Goal: Task Accomplishment & Management: Use online tool/utility

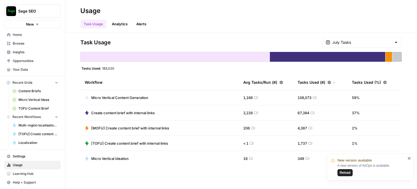
click at [341, 172] on span "Reload" at bounding box center [345, 172] width 11 height 5
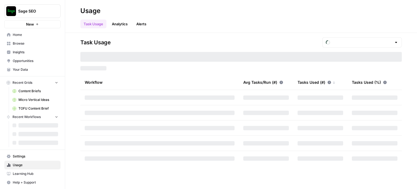
type input "September Tasks"
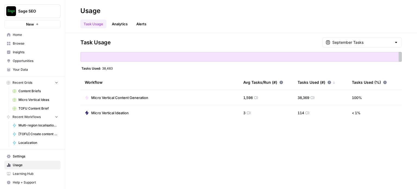
click at [36, 13] on span "Sage SEO" at bounding box center [34, 10] width 33 height 5
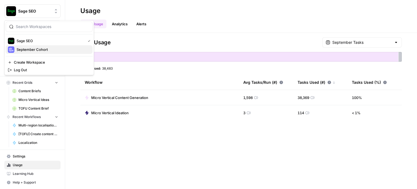
click at [37, 48] on span "September Cohort" at bounding box center [53, 49] width 72 height 5
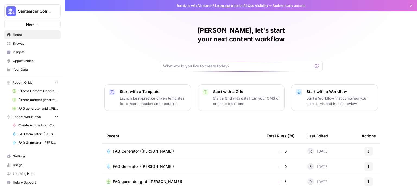
click at [34, 43] on span "Browse" at bounding box center [35, 43] width 45 height 5
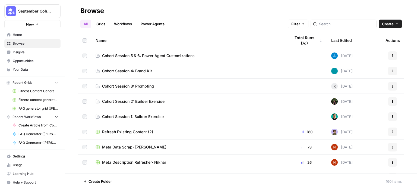
click at [400, 24] on button "Create" at bounding box center [390, 24] width 23 height 9
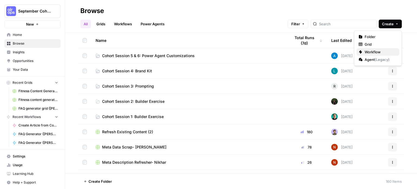
click at [371, 51] on span "Workflow" at bounding box center [380, 51] width 30 height 5
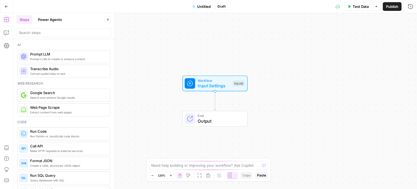
click at [200, 5] on span "Untitled" at bounding box center [204, 6] width 14 height 5
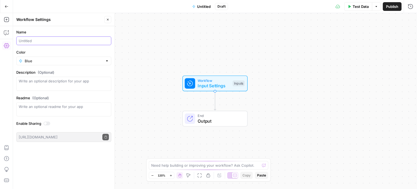
click at [51, 43] on input "Name" at bounding box center [64, 40] width 90 height 5
type input "Localisation Workflow"
click at [198, 79] on span "Workflow" at bounding box center [214, 80] width 32 height 5
click at [343, 38] on button "Add Field" at bounding box center [336, 37] width 133 height 9
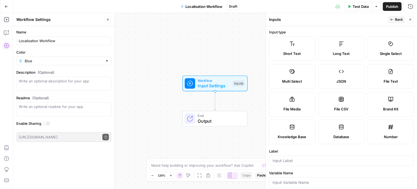
click at [294, 73] on icon at bounding box center [292, 71] width 5 height 5
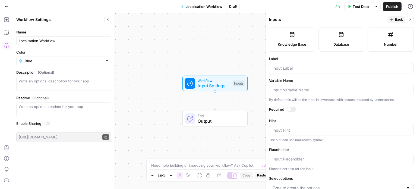
scroll to position [128, 0]
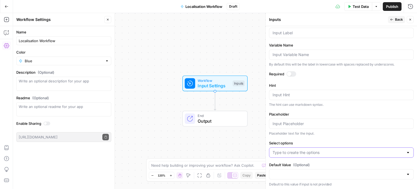
click at [359, 152] on input "Select options" at bounding box center [338, 152] width 131 height 5
click at [305, 152] on input "Select options" at bounding box center [338, 152] width 131 height 5
type input "DE-DE"
type input "E"
click at [284, 151] on button "DE-DE" at bounding box center [281, 152] width 18 height 7
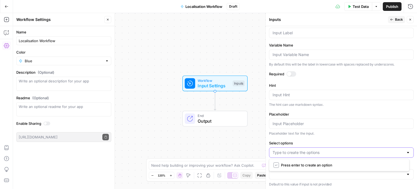
click at [284, 152] on input "Select options" at bounding box center [338, 152] width 131 height 5
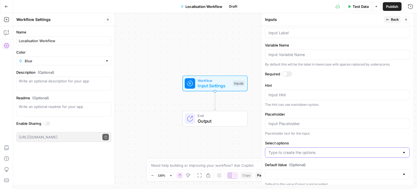
scroll to position [7, 0]
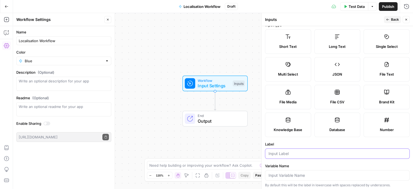
click at [281, 155] on input "Label" at bounding box center [338, 153] width 138 height 5
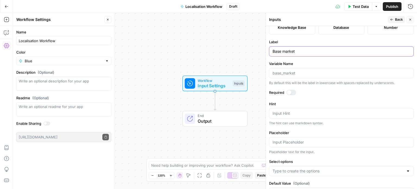
scroll to position [128, 0]
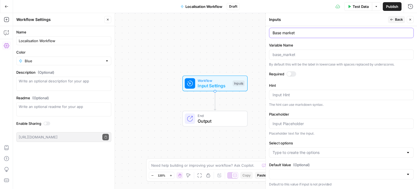
type input "Base market"
click at [295, 151] on input "Select options" at bounding box center [338, 152] width 131 height 5
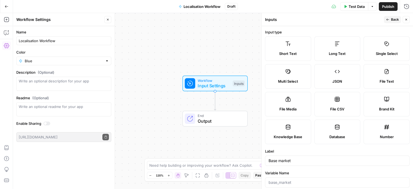
click at [296, 48] on label "Short Text" at bounding box center [288, 48] width 46 height 24
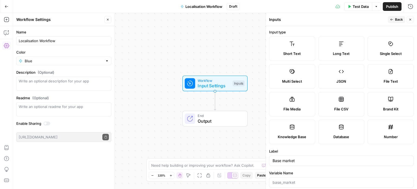
click at [403, 20] on span "Back" at bounding box center [399, 19] width 8 height 5
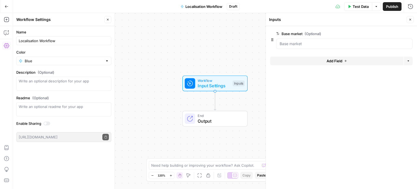
click at [344, 61] on button "Add Field" at bounding box center [336, 61] width 133 height 9
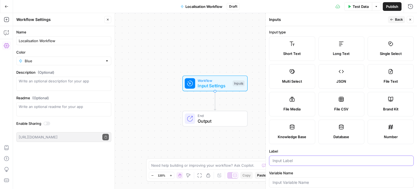
click at [284, 160] on input "Label" at bounding box center [342, 160] width 138 height 5
type input "R"
type input "Target market"
click at [399, 20] on span "Back" at bounding box center [399, 19] width 8 height 5
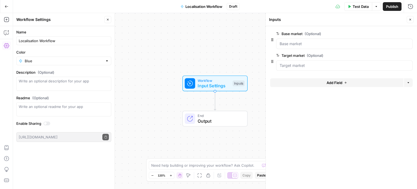
click at [295, 82] on button "Add Field" at bounding box center [336, 82] width 133 height 9
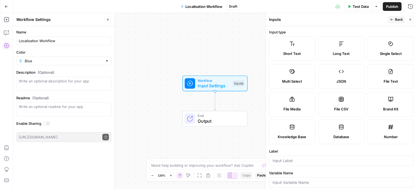
click at [332, 56] on label "Long Text" at bounding box center [342, 48] width 46 height 24
click at [337, 104] on label "File CSV" at bounding box center [342, 104] width 46 height 24
click at [308, 102] on label "File Media" at bounding box center [292, 104] width 46 height 24
click at [380, 75] on label "File Text" at bounding box center [391, 76] width 46 height 24
type textarea "Supports .pdf, .txt, .docx, .md file types"
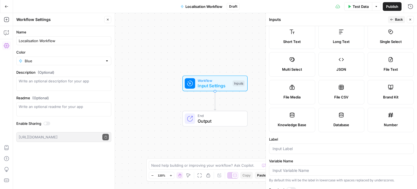
scroll to position [7, 0]
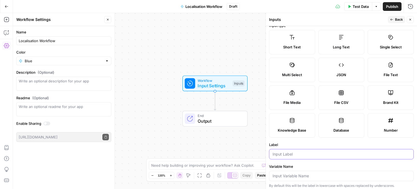
click at [285, 153] on input "Label" at bounding box center [342, 153] width 138 height 5
click at [285, 153] on input "Content file" at bounding box center [342, 153] width 138 height 5
type input "Content file"
click at [400, 18] on span "Back" at bounding box center [399, 19] width 8 height 5
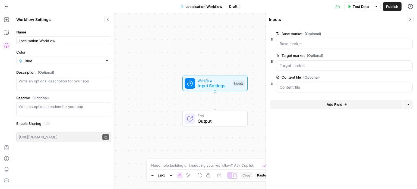
click at [347, 47] on div at bounding box center [344, 44] width 137 height 10
click at [393, 34] on span "edit field" at bounding box center [393, 34] width 12 height 4
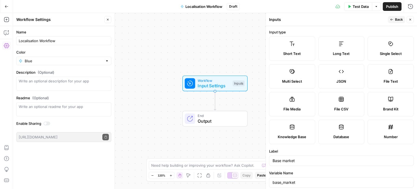
scroll to position [106, 0]
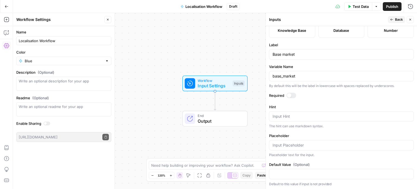
click at [292, 95] on div at bounding box center [292, 95] width 10 height 5
click at [392, 18] on icon "button" at bounding box center [391, 19] width 3 height 3
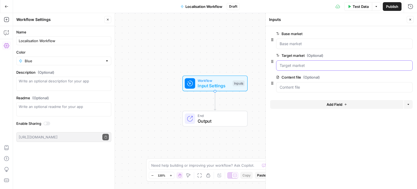
click at [335, 64] on market "Target market (Optional)" at bounding box center [345, 65] width 130 height 5
click at [396, 58] on button "edit field" at bounding box center [394, 55] width 21 height 7
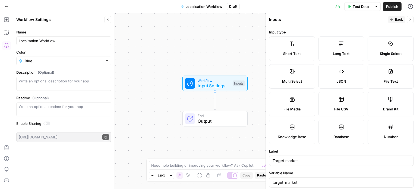
scroll to position [70, 0]
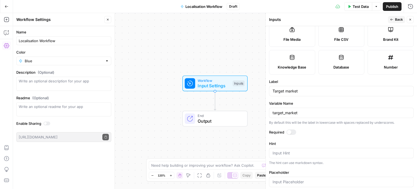
click at [289, 133] on div at bounding box center [292, 131] width 10 height 5
click at [395, 19] on span "Back" at bounding box center [399, 19] width 8 height 5
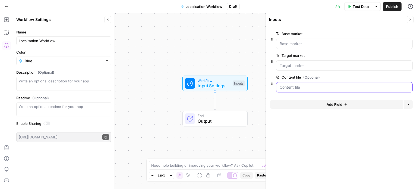
click at [325, 85] on file "Content file (Optional)" at bounding box center [345, 86] width 130 height 5
click at [392, 76] on span "edit field" at bounding box center [393, 77] width 12 height 4
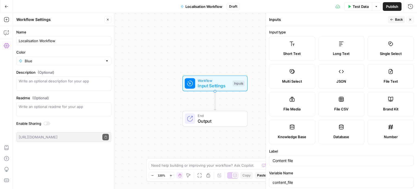
scroll to position [77, 0]
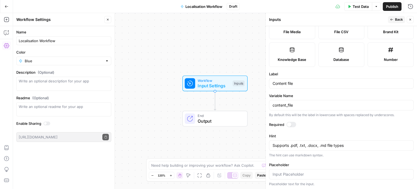
click at [287, 125] on div at bounding box center [289, 124] width 4 height 4
click at [398, 18] on span "Back" at bounding box center [399, 19] width 8 height 5
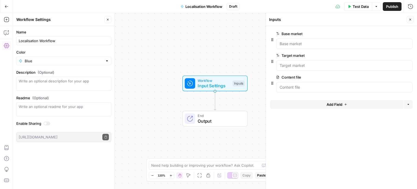
click at [398, 18] on div "Inputs" at bounding box center [337, 19] width 136 height 5
click at [308, 104] on button "Add Field" at bounding box center [336, 104] width 133 height 9
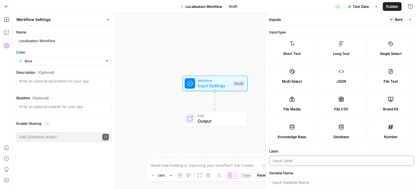
click at [295, 158] on input "Label" at bounding box center [342, 160] width 138 height 5
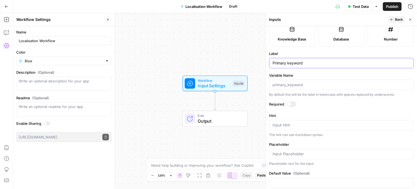
scroll to position [98, 0]
type input "Primary keyword"
click at [290, 103] on div at bounding box center [289, 104] width 4 height 4
click at [399, 19] on span "Back" at bounding box center [399, 19] width 8 height 5
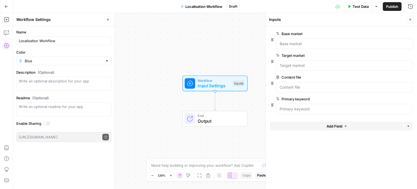
click at [331, 125] on span "Add Field" at bounding box center [335, 125] width 16 height 5
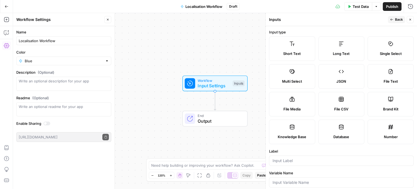
click at [330, 54] on div "Long Text" at bounding box center [341, 53] width 37 height 5
click at [296, 154] on div "Label" at bounding box center [341, 156] width 145 height 17
click at [287, 162] on input "Label" at bounding box center [342, 160] width 138 height 5
click at [299, 159] on input "Secondary market" at bounding box center [342, 160] width 138 height 5
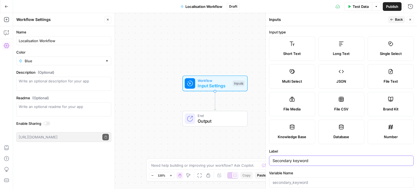
type input "Secondary keyword"
click at [398, 21] on span "Back" at bounding box center [399, 19] width 8 height 5
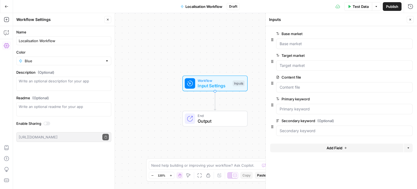
click at [108, 18] on icon "button" at bounding box center [107, 19] width 3 height 3
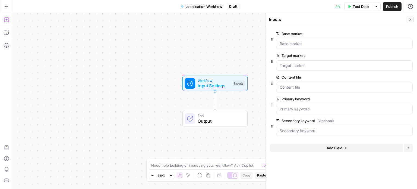
click at [10, 21] on button "Add Steps" at bounding box center [6, 19] width 9 height 9
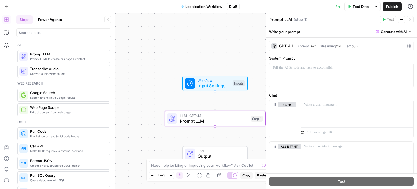
click at [290, 44] on div "GPT-4.1" at bounding box center [286, 46] width 14 height 4
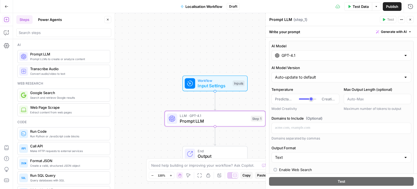
click at [294, 55] on input "GPT-4.1" at bounding box center [342, 55] width 120 height 5
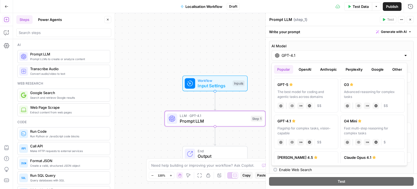
click at [329, 68] on button "Anthropic" at bounding box center [328, 69] width 23 height 9
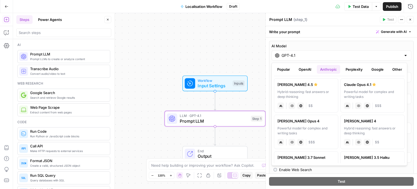
click at [321, 90] on div "Hybrid reasoning: fast answers or deep thinking" at bounding box center [306, 94] width 57 height 10
type input "Claude Sonnet 4.5"
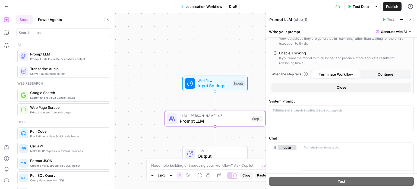
scroll to position [122, 0]
click at [227, 108] on icon "button" at bounding box center [225, 106] width 5 height 5
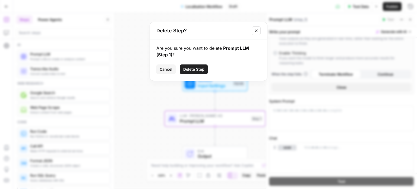
click at [196, 67] on span "Delete Step" at bounding box center [193, 69] width 21 height 5
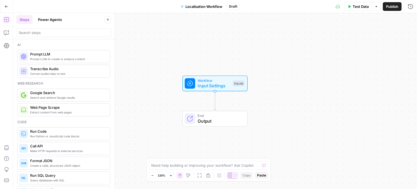
click at [7, 6] on icon "button" at bounding box center [6, 6] width 3 height 2
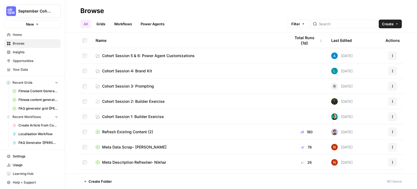
click at [40, 42] on span "Browse" at bounding box center [35, 43] width 45 height 5
click at [40, 134] on span "Localisation Workflow" at bounding box center [38, 133] width 40 height 5
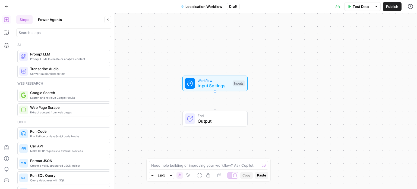
click at [203, 161] on div "Need help building or improving your workflow? Ask Copilot." at bounding box center [209, 165] width 120 height 9
click at [203, 161] on textarea "I need a workflow that does the following steps: - Instruct the LLM (Claude Son…" at bounding box center [203, 162] width 104 height 11
click at [241, 166] on textarea "I need a workflow that does the following steps: - Instruct the LLM (Claude Son…" at bounding box center [203, 162] width 104 height 11
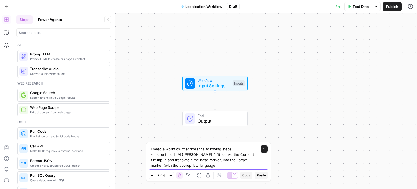
click at [221, 166] on textarea "I need a workflow that does the following steps: - Instruct the LLM (Claude Son…" at bounding box center [203, 157] width 104 height 22
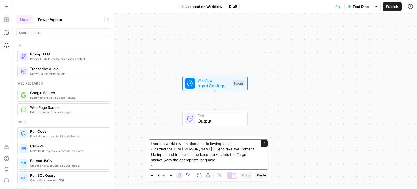
click at [211, 159] on textarea "I need a workflow that does the following steps: - Instruct the LLM (Claude Son…" at bounding box center [203, 154] width 104 height 27
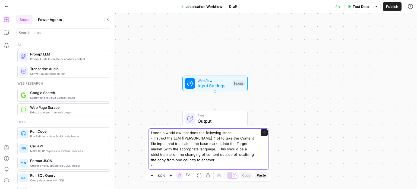
click at [226, 160] on textarea "I need a workflow that does the following steps: - Instruct the LLM (Claude Son…" at bounding box center [203, 149] width 104 height 38
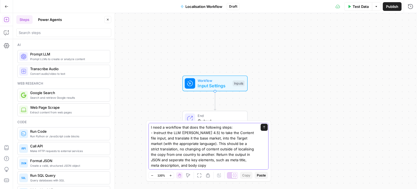
scroll to position [5, 0]
type textarea "I need a workflow that does the following steps: - Instruct the LLM ([PERSON_NA…"
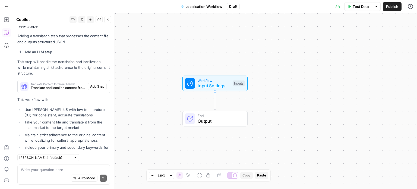
scroll to position [184, 0]
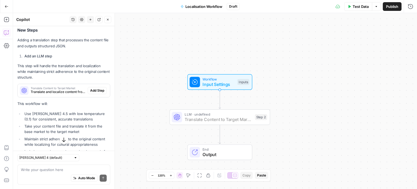
click at [92, 93] on span "Add Step" at bounding box center [97, 90] width 14 height 5
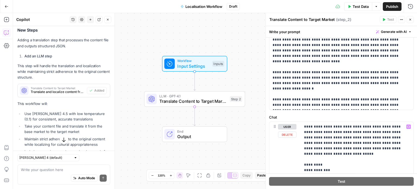
scroll to position [0, 0]
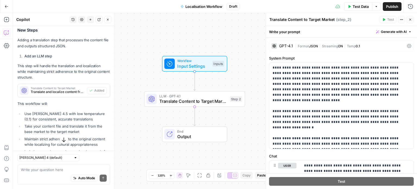
click at [288, 48] on div "GPT-4.1" at bounding box center [286, 46] width 14 height 4
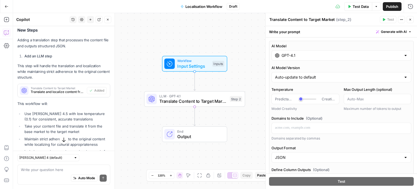
click at [107, 18] on icon "button" at bounding box center [107, 19] width 3 height 3
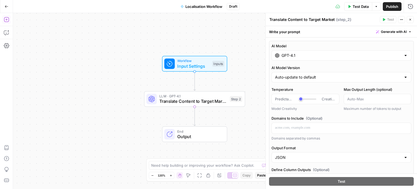
click at [3, 18] on button "Add Steps" at bounding box center [6, 19] width 9 height 9
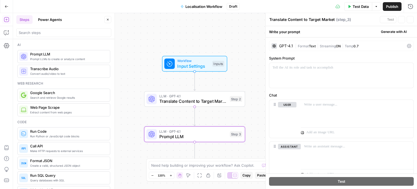
type textarea "Prompt LLM"
click at [299, 72] on div at bounding box center [341, 75] width 144 height 25
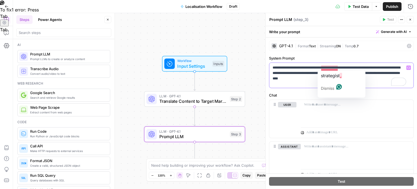
click at [328, 66] on p "**********" at bounding box center [340, 73] width 134 height 16
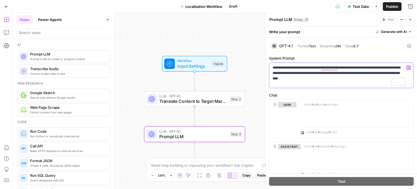
click at [338, 80] on p "**********" at bounding box center [340, 73] width 134 height 16
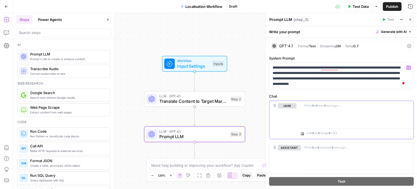
click at [347, 110] on div at bounding box center [357, 113] width 113 height 25
click at [194, 100] on span "Translate Content to Target Market" at bounding box center [193, 101] width 68 height 7
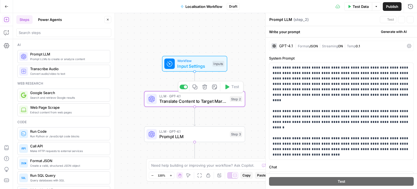
type textarea "Translate Content to Target Market"
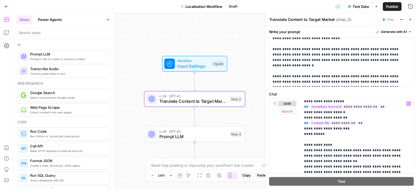
scroll to position [95, 0]
click at [218, 133] on span "Prompt LLM" at bounding box center [193, 136] width 68 height 7
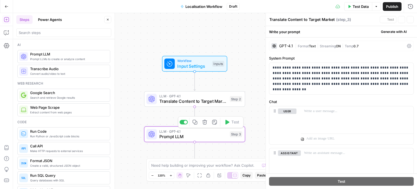
type textarea "Prompt LLM"
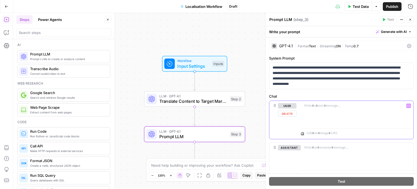
click at [318, 117] on div at bounding box center [357, 113] width 113 height 25
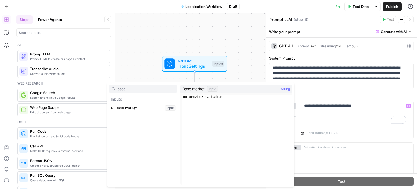
type input "base"
click at [109, 103] on button "Select variable Base market" at bounding box center [143, 107] width 68 height 9
type input "target"
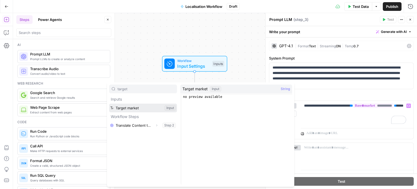
click at [109, 103] on button "Select variable Target market" at bounding box center [143, 107] width 68 height 9
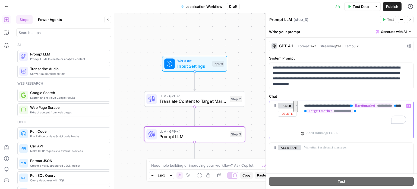
drag, startPoint x: 359, startPoint y: 119, endPoint x: 311, endPoint y: 109, distance: 49.4
click at [311, 109] on p "**********" at bounding box center [355, 111] width 102 height 16
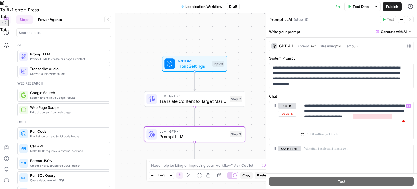
drag, startPoint x: 331, startPoint y: 125, endPoint x: 331, endPoint y: 109, distance: 15.8
click at [326, 125] on div "**********" at bounding box center [357, 114] width 113 height 26
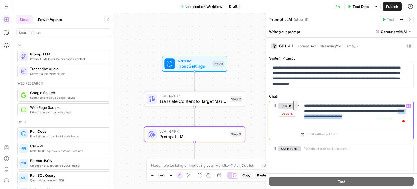
drag, startPoint x: 328, startPoint y: 125, endPoint x: 353, endPoint y: 115, distance: 27.6
click at [353, 115] on div "**********" at bounding box center [357, 114] width 113 height 26
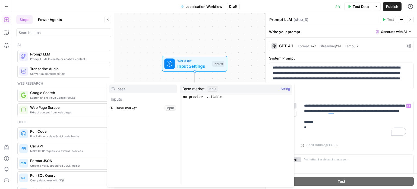
type input "base"
type textarea "**********"
click at [157, 106] on button "Select variable Base market" at bounding box center [143, 107] width 68 height 9
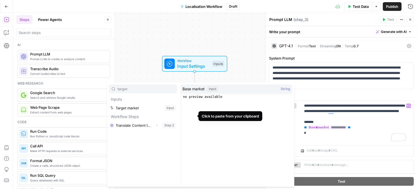
type input "target"
click at [109, 103] on button "Select variable Target market" at bounding box center [143, 107] width 68 height 9
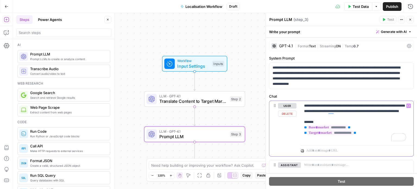
click at [302, 131] on div "**********" at bounding box center [357, 122] width 113 height 42
click at [217, 104] on span "Translate Content to Target Market" at bounding box center [193, 101] width 68 height 7
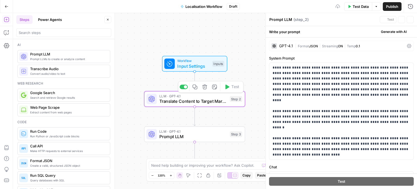
type textarea "Translate Content to Target Market"
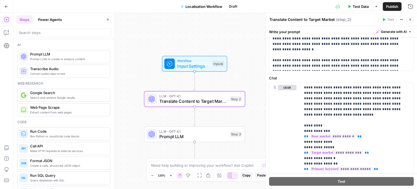
scroll to position [78, 0]
click at [214, 135] on span "Prompt LLM" at bounding box center [193, 136] width 68 height 7
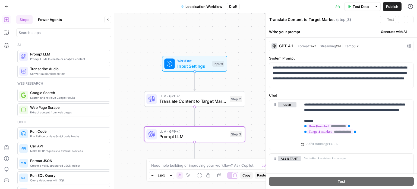
type textarea "Prompt LLM"
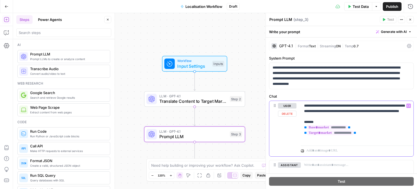
click at [304, 129] on span "**" at bounding box center [305, 128] width 3 height 4
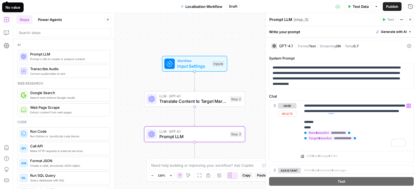
click at [204, 100] on span "Translate Content to Target Market" at bounding box center [193, 101] width 68 height 7
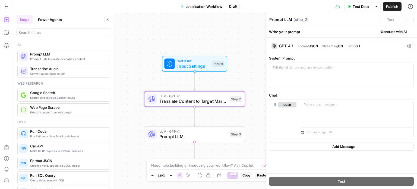
type textarea "Translate Content to Target Market"
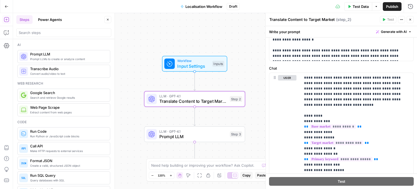
scroll to position [88, 0]
click at [202, 140] on div "LLM · GPT-4.1 Prompt LLM Step 3 Copy step Delete step Add Note Test" at bounding box center [194, 134] width 101 height 16
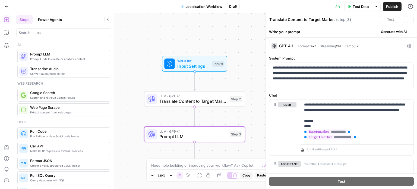
type textarea "Prompt LLM"
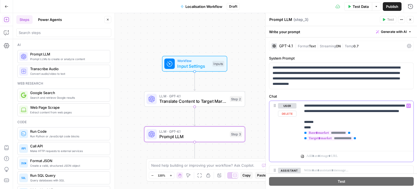
click at [312, 132] on p "**********" at bounding box center [355, 124] width 102 height 43
click at [308, 132] on p "**********" at bounding box center [355, 124] width 102 height 43
click at [317, 133] on p "**********" at bounding box center [355, 124] width 102 height 43
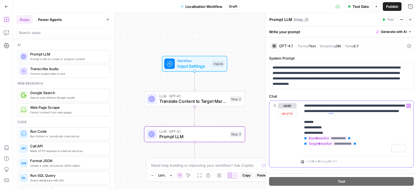
click at [347, 132] on p "**********" at bounding box center [355, 127] width 102 height 49
click at [358, 149] on p "**********" at bounding box center [355, 130] width 102 height 54
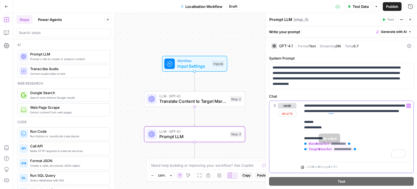
click at [327, 139] on p "**********" at bounding box center [355, 130] width 102 height 54
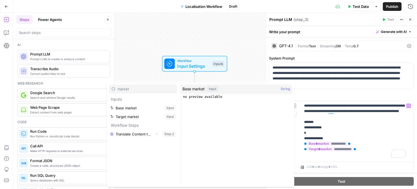
type input "market"
click at [147, 108] on button "Select variable Base market" at bounding box center [143, 107] width 68 height 9
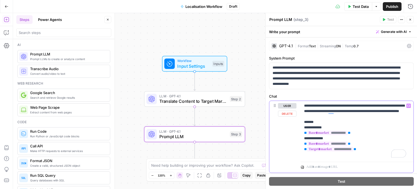
click at [363, 149] on p "**********" at bounding box center [355, 130] width 102 height 54
drag, startPoint x: 361, startPoint y: 149, endPoint x: 291, endPoint y: 152, distance: 70.1
click at [291, 152] on div "**********" at bounding box center [341, 134] width 144 height 66
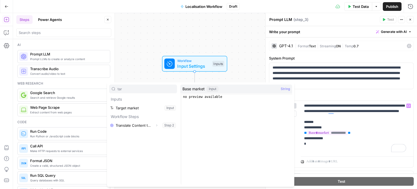
type input "tar"
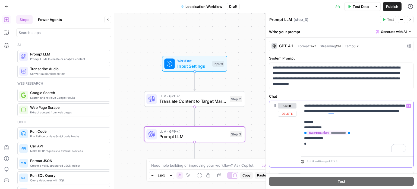
click at [315, 152] on div "**********" at bounding box center [357, 127] width 113 height 53
click at [314, 154] on p "**********" at bounding box center [355, 133] width 102 height 60
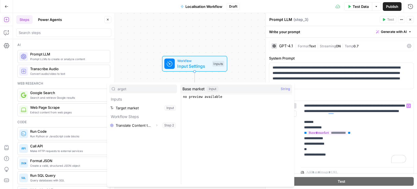
type input "arget"
click at [109, 103] on button "Select variable Target market" at bounding box center [143, 107] width 68 height 9
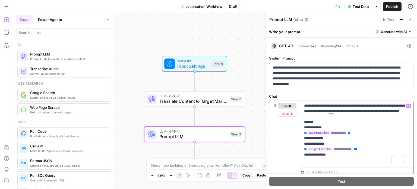
scroll to position [18, 0]
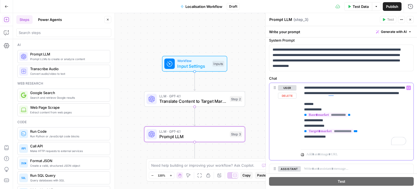
click at [350, 142] on p "**********" at bounding box center [355, 115] width 102 height 60
click at [331, 150] on p "**********" at bounding box center [355, 123] width 102 height 76
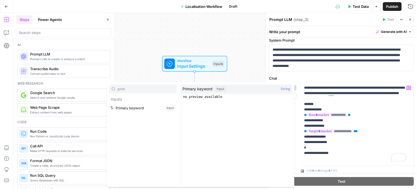
type input "prim"
click at [145, 109] on button "Select variable Primary keyword" at bounding box center [143, 107] width 68 height 9
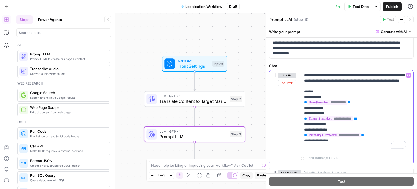
scroll to position [31, 0]
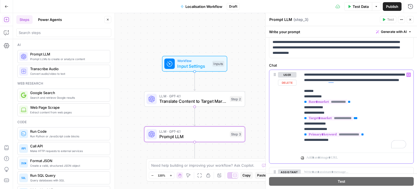
click at [351, 146] on p "**********" at bounding box center [355, 110] width 102 height 76
drag, startPoint x: 192, startPoint y: 95, endPoint x: 180, endPoint y: 96, distance: 11.2
click at [180, 96] on span "LLM · GPT-4.1" at bounding box center [193, 95] width 68 height 5
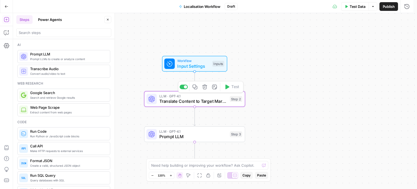
click at [170, 99] on span "Translate Content to Target Market" at bounding box center [193, 101] width 68 height 7
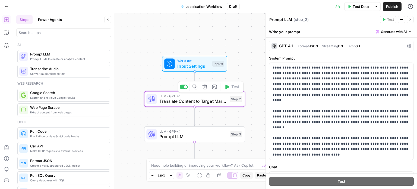
type textarea "Translate Content to Target Market"
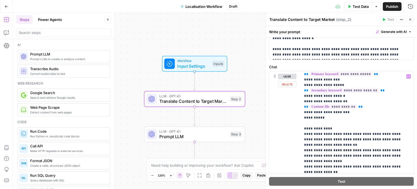
scroll to position [114, 0]
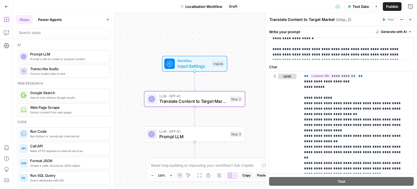
click at [192, 134] on span "Prompt LLM" at bounding box center [193, 136] width 68 height 7
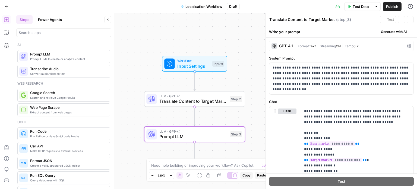
type textarea "Prompt LLM"
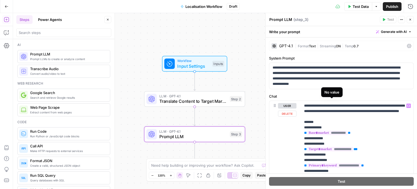
scroll to position [78, 0]
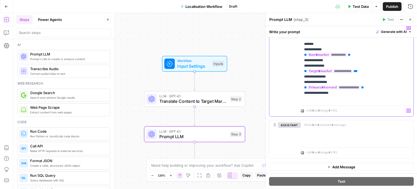
click at [343, 101] on div "**********" at bounding box center [357, 63] width 113 height 80
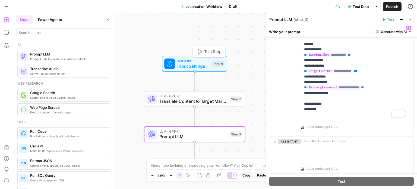
click at [186, 102] on span "Translate Content to Target Market" at bounding box center [193, 101] width 68 height 7
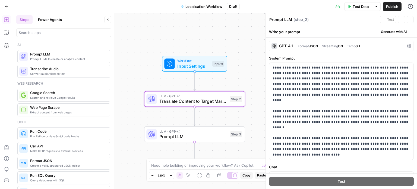
type textarea "Translate Content to Target Market"
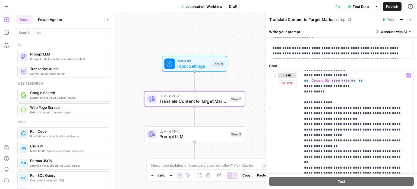
scroll to position [109, 0]
click at [172, 135] on span "Prompt LLM" at bounding box center [193, 136] width 68 height 7
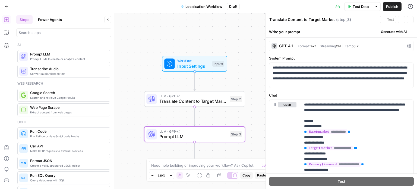
type textarea "Prompt LLM"
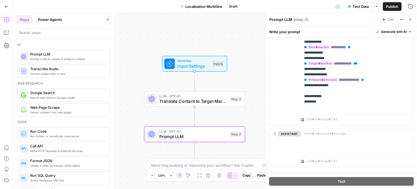
scroll to position [86, 0]
click at [326, 105] on p "**********" at bounding box center [355, 63] width 102 height 92
click at [202, 102] on span "Translate Content to Target Market" at bounding box center [193, 101] width 68 height 7
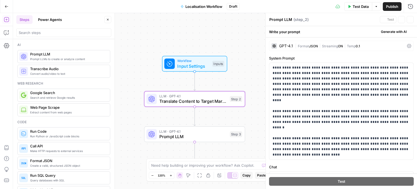
type textarea "Translate Content to Target Market"
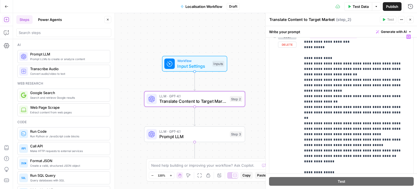
scroll to position [130, 0]
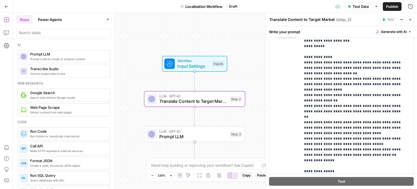
click at [217, 138] on span "Prompt LLM" at bounding box center [193, 136] width 68 height 7
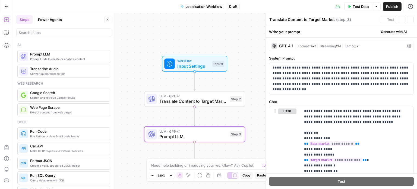
type textarea "Prompt LLM"
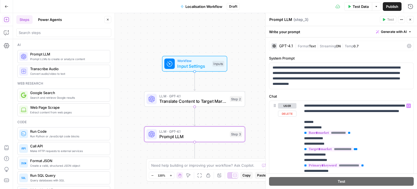
scroll to position [68, 0]
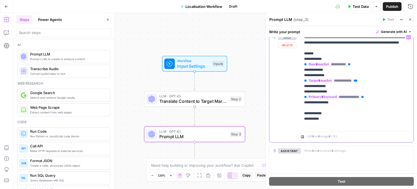
click at [318, 124] on p "**********" at bounding box center [355, 80] width 102 height 92
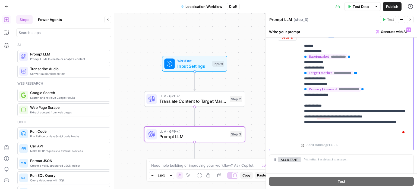
scroll to position [77, 0]
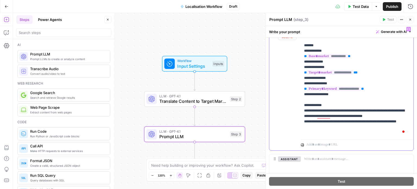
click at [319, 113] on p "**********" at bounding box center [355, 80] width 102 height 109
click at [328, 133] on p "**********" at bounding box center [355, 80] width 102 height 109
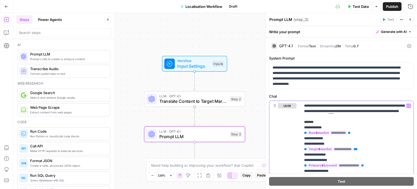
scroll to position [77, 0]
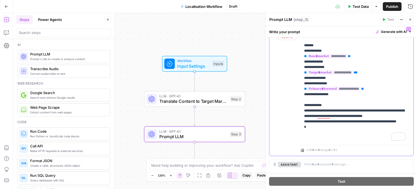
click at [337, 131] on p "**********" at bounding box center [355, 83] width 102 height 114
click at [212, 103] on span "Translate Content to Target Market" at bounding box center [193, 101] width 68 height 7
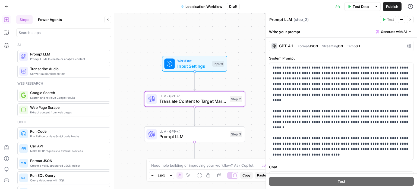
type textarea "Translate Content to Target Market"
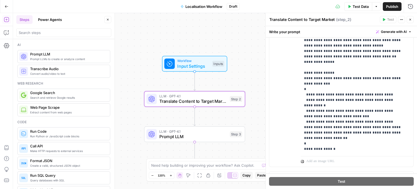
scroll to position [237, 0]
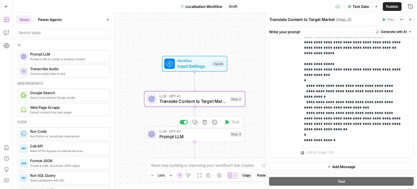
click at [223, 131] on span "LLM · GPT-4.1" at bounding box center [193, 130] width 68 height 5
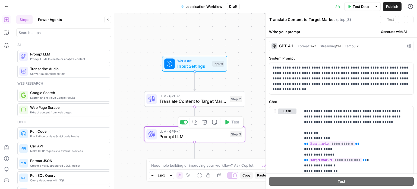
type textarea "Prompt LLM"
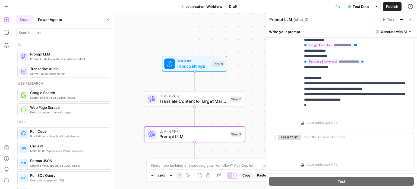
scroll to position [104, 0]
click at [315, 111] on p "**********" at bounding box center [355, 56] width 102 height 114
click at [189, 101] on span "Translate Content to Target Market" at bounding box center [193, 101] width 68 height 7
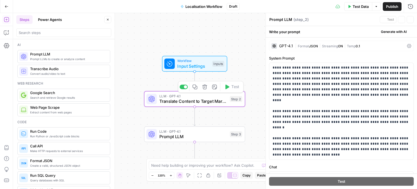
type textarea "Translate Content to Target Market"
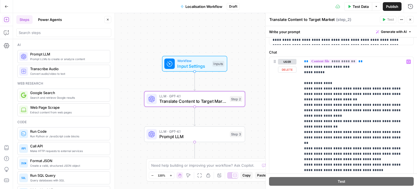
scroll to position [164, 0]
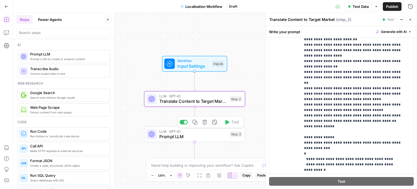
click at [208, 137] on span "Prompt LLM" at bounding box center [193, 136] width 68 height 7
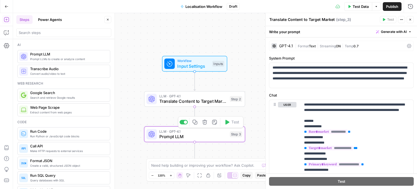
type textarea "Prompt LLM"
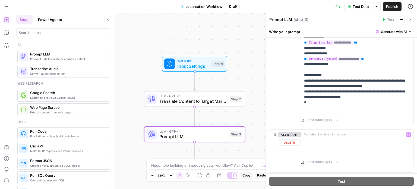
scroll to position [116, 0]
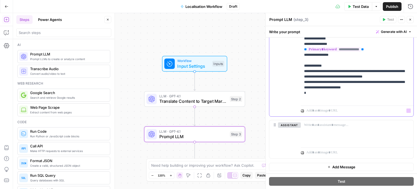
click at [327, 97] on p "**********" at bounding box center [355, 44] width 102 height 114
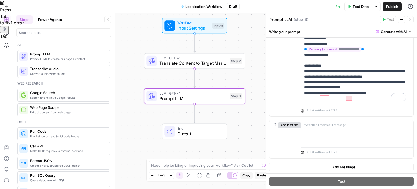
click at [411, 20] on icon "button" at bounding box center [411, 20] width 2 height 2
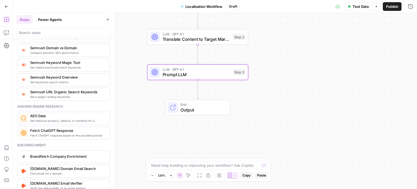
scroll to position [672, 0]
click at [56, 19] on button "Power Agents" at bounding box center [50, 19] width 30 height 9
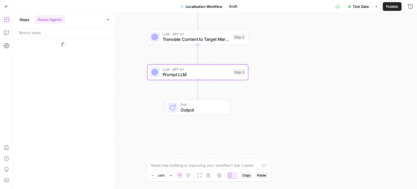
scroll to position [0, 0]
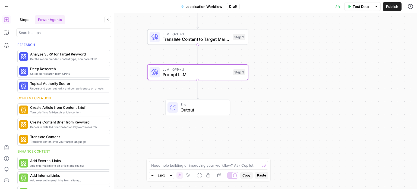
click at [23, 19] on button "Steps" at bounding box center [24, 19] width 16 height 9
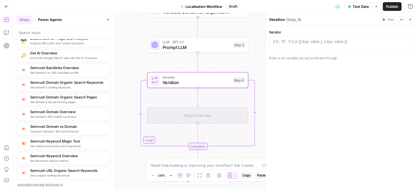
scroll to position [594, 0]
click at [59, 138] on span "Semrush Keyword Magic Tool" at bounding box center [68, 140] width 76 height 5
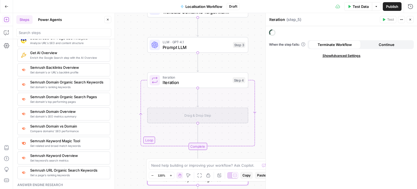
scroll to position [628, 0]
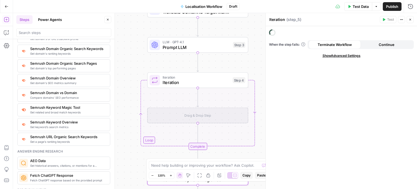
type textarea "Semrush Keyword Magic Tool"
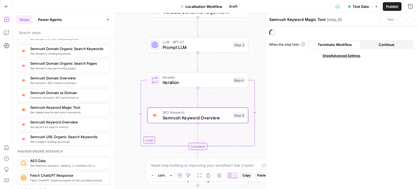
type textarea "Semrush Keyword Overview"
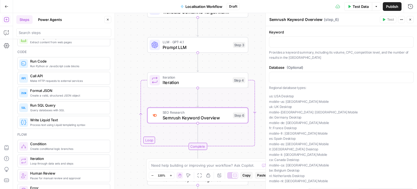
scroll to position [3, 0]
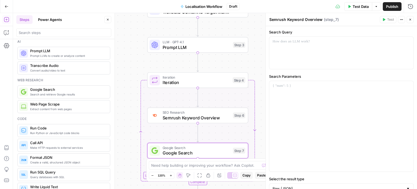
type textarea "Google Search"
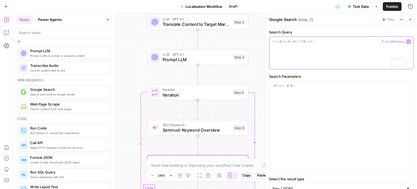
drag, startPoint x: 297, startPoint y: 51, endPoint x: 290, endPoint y: 45, distance: 8.1
click at [290, 45] on div "To enrich screen reader interactions, please activate Accessibility in Grammarl…" at bounding box center [341, 53] width 144 height 32
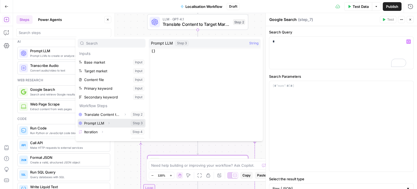
click at [110, 124] on icon "button" at bounding box center [108, 122] width 3 height 3
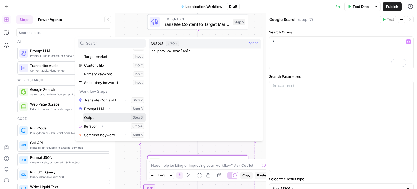
click at [103, 116] on button "Select variable Output" at bounding box center [114, 117] width 62 height 9
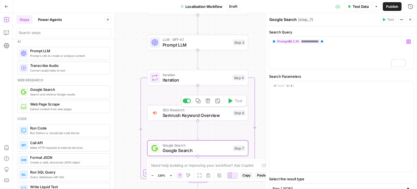
click at [205, 117] on span "Semrush Keyword Overview" at bounding box center [197, 115] width 68 height 7
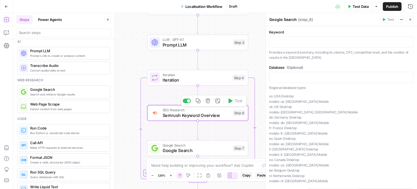
type textarea "Semrush Keyword Overview"
click at [305, 44] on p at bounding box center [342, 41] width 138 height 5
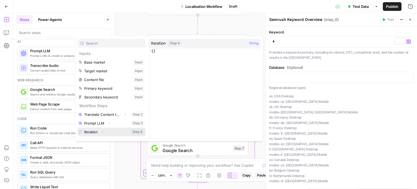
click at [100, 131] on button "Expand" at bounding box center [102, 131] width 7 height 7
click at [103, 132] on icon "button" at bounding box center [102, 131] width 3 height 3
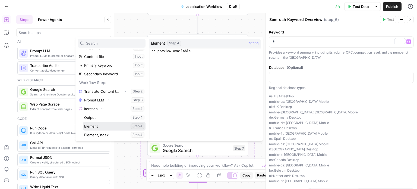
click at [103, 124] on button "Select variable Element" at bounding box center [114, 126] width 62 height 9
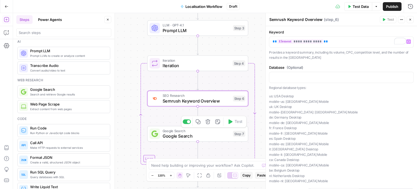
click at [200, 133] on span "Google Search" at bounding box center [197, 136] width 68 height 7
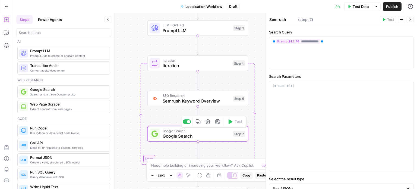
type textarea "Google Search"
click at [332, 46] on div "**********" at bounding box center [341, 53] width 144 height 32
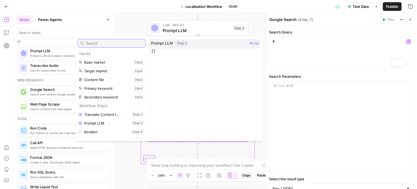
scroll to position [6, 0]
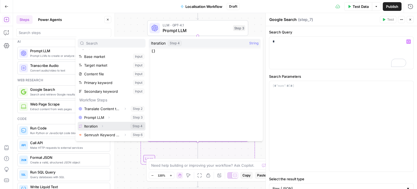
click at [104, 126] on span "Expand" at bounding box center [104, 126] width 0 height 0
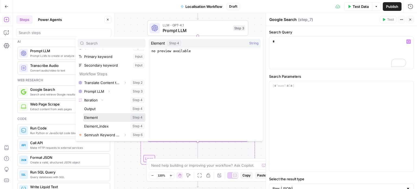
click at [101, 118] on button "Select variable Element" at bounding box center [114, 117] width 62 height 9
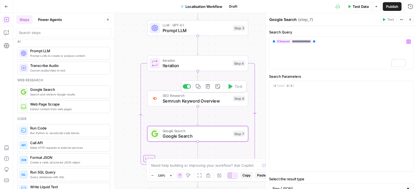
click at [192, 102] on span "Semrush Keyword Overview" at bounding box center [197, 101] width 68 height 7
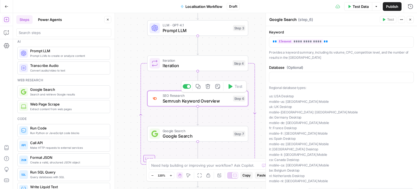
click at [197, 65] on span "Iteration" at bounding box center [196, 65] width 67 height 7
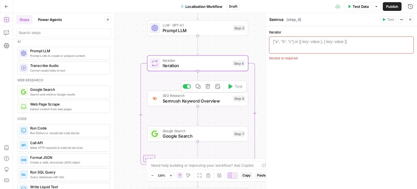
type textarea "Iteration"
click at [310, 45] on div at bounding box center [342, 49] width 140 height 20
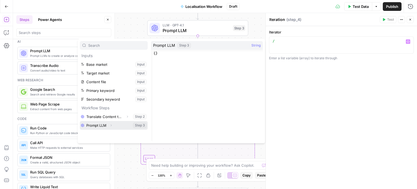
click at [110, 125] on icon "button" at bounding box center [110, 125] width 3 height 3
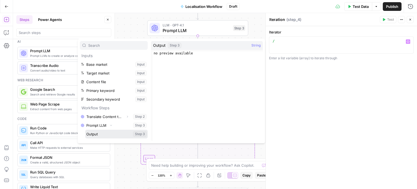
click at [109, 133] on button "Select variable Output" at bounding box center [116, 134] width 62 height 9
type textarea "**********"
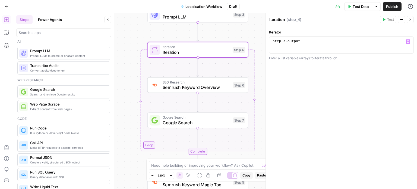
click at [184, 120] on span "Google Search" at bounding box center [197, 122] width 68 height 7
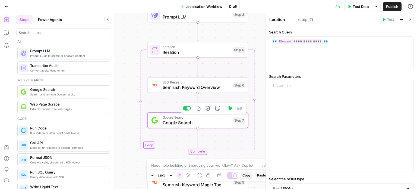
type textarea "Google Search"
click at [294, 93] on div at bounding box center [341, 126] width 144 height 90
click at [281, 88] on div "*****" at bounding box center [341, 126] width 144 height 90
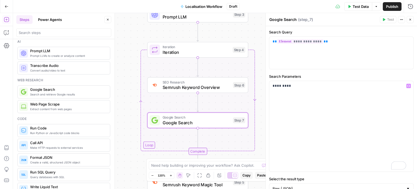
click at [261, 87] on div "Workflow Input Settings Inputs LLM · GPT-4.1 Translate Content to Target Market…" at bounding box center [215, 101] width 404 height 176
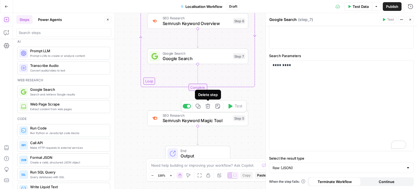
click at [209, 108] on icon "button" at bounding box center [208, 106] width 5 height 5
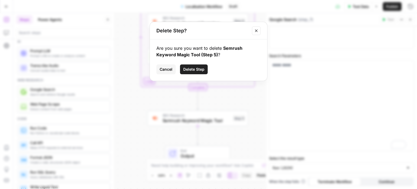
click at [195, 70] on span "Delete Step" at bounding box center [193, 69] width 21 height 5
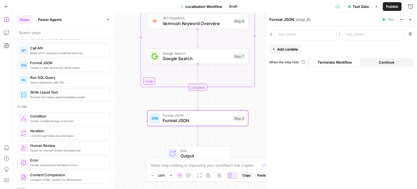
scroll to position [98, 0]
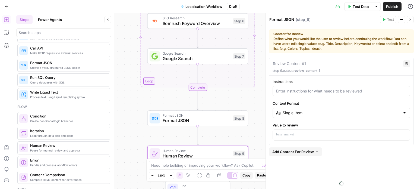
type textarea "Human Review"
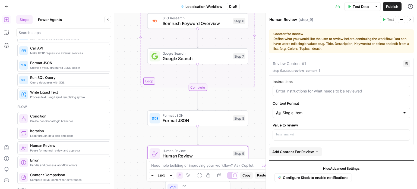
scroll to position [3, 0]
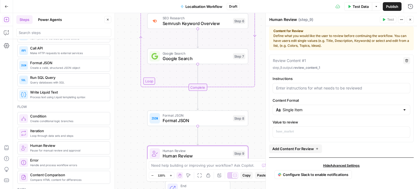
click at [295, 113] on div "Single Item" at bounding box center [342, 110] width 138 height 10
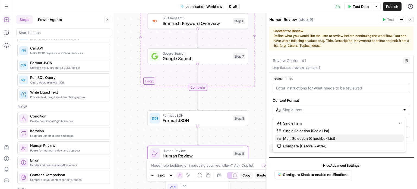
click at [297, 140] on span "Multi Selection (Checkbox List)" at bounding box center [341, 138] width 116 height 5
type input "Multi Selection (Checkbox List)"
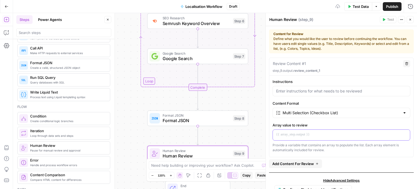
click at [296, 136] on p at bounding box center [341, 134] width 131 height 5
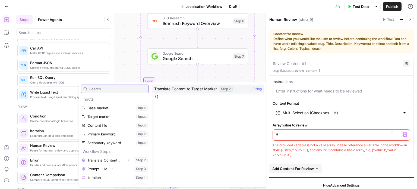
scroll to position [6, 0]
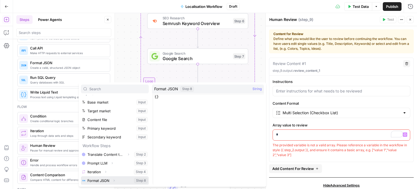
click at [115, 181] on icon "button" at bounding box center [113, 180] width 3 height 3
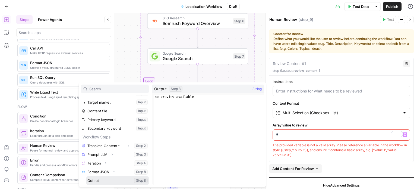
click at [106, 181] on button "Select variable Output" at bounding box center [117, 180] width 62 height 9
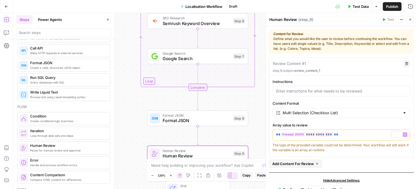
scroll to position [19, 0]
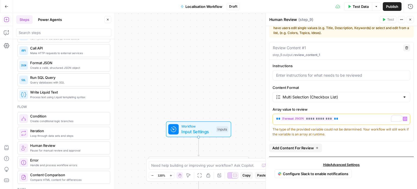
click at [209, 135] on div "Workflow Input Settings Inputs Test Step" at bounding box center [198, 129] width 65 height 16
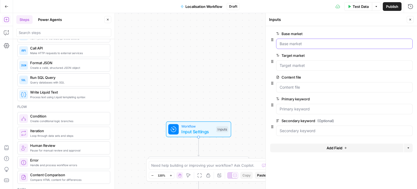
click at [298, 41] on market "Base market" at bounding box center [345, 43] width 130 height 5
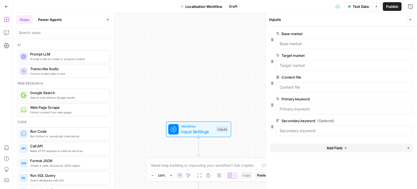
scroll to position [98, 0]
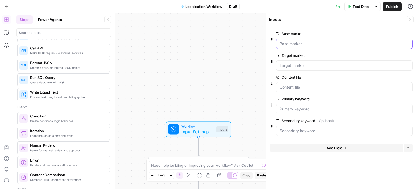
click at [307, 41] on market "Base market" at bounding box center [345, 43] width 130 height 5
click at [291, 45] on market "Base market" at bounding box center [345, 43] width 130 height 5
click at [285, 43] on market "Base market" at bounding box center [345, 43] width 130 height 5
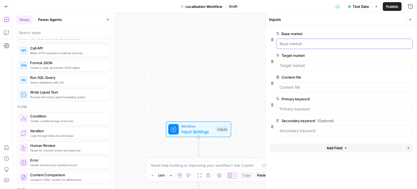
click at [285, 43] on market "Base market" at bounding box center [345, 43] width 130 height 5
click at [363, 7] on span "Test Data" at bounding box center [361, 6] width 16 height 5
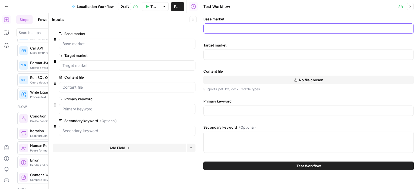
click at [277, 29] on input "Base market" at bounding box center [308, 28] width 203 height 5
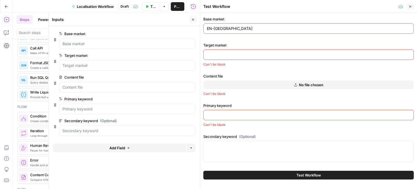
type input "EN-[GEOGRAPHIC_DATA]"
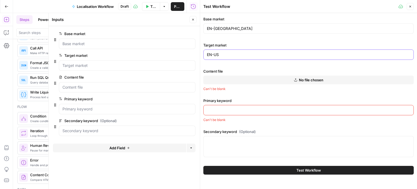
type input "EN-US"
click at [264, 77] on button "No file chosen" at bounding box center [308, 80] width 211 height 9
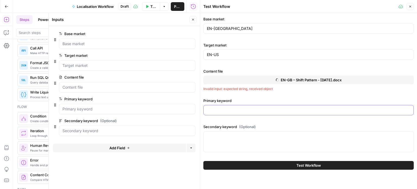
click at [227, 112] on input "Primary keyword" at bounding box center [308, 109] width 203 height 5
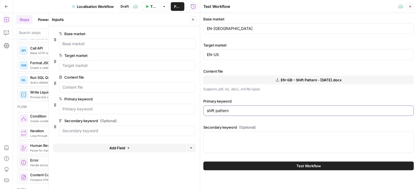
type input "shift pattern"
click at [264, 168] on button "Test Workflow" at bounding box center [308, 165] width 211 height 9
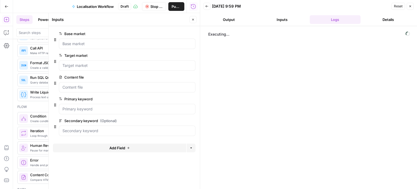
click at [195, 19] on button "Close" at bounding box center [193, 19] width 7 height 7
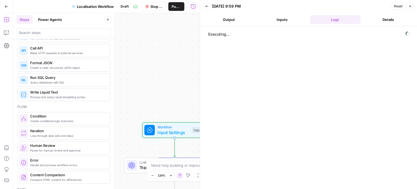
drag, startPoint x: 183, startPoint y: 66, endPoint x: 159, endPoint y: 67, distance: 23.9
click at [159, 67] on div "Workflow Input Settings Inputs LLM · GPT-4.1 Translate Content to Target Market…" at bounding box center [106, 101] width 187 height 176
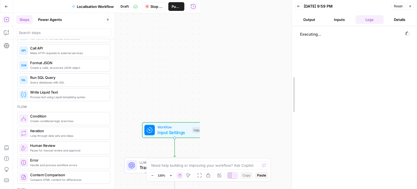
drag, startPoint x: 201, startPoint y: 77, endPoint x: 293, endPoint y: 83, distance: 92.0
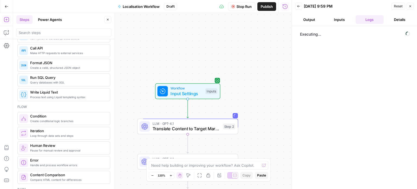
drag, startPoint x: 234, startPoint y: 94, endPoint x: 246, endPoint y: 49, distance: 46.1
click at [246, 49] on div "Workflow Input Settings Inputs LLM · GPT-4.1 Translate Content to Target Market…" at bounding box center [152, 101] width 279 height 176
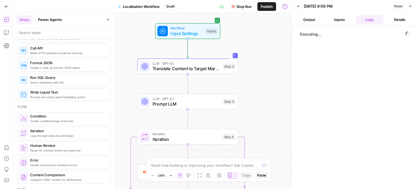
drag, startPoint x: 256, startPoint y: 120, endPoint x: 257, endPoint y: 65, distance: 54.6
click at [257, 65] on div "Workflow Input Settings Inputs LLM · GPT-4.1 Translate Content to Target Market…" at bounding box center [152, 101] width 279 height 176
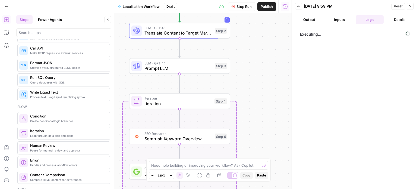
drag, startPoint x: 262, startPoint y: 114, endPoint x: 254, endPoint y: 79, distance: 36.2
click at [254, 79] on div "Workflow Input Settings Inputs LLM · GPT-4.1 Translate Content to Target Market…" at bounding box center [152, 101] width 279 height 176
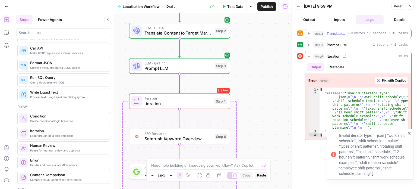
click at [311, 33] on icon "button" at bounding box center [309, 33] width 4 height 4
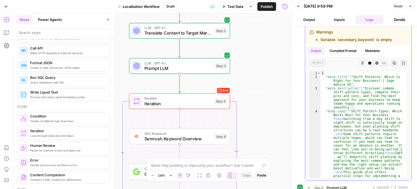
scroll to position [11, 0]
click at [411, 6] on icon "button" at bounding box center [411, 6] width 2 height 2
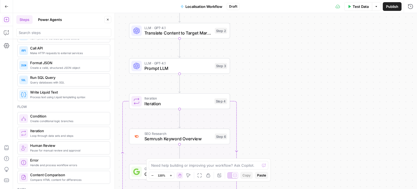
click at [205, 34] on span "Translate Content to Target Market" at bounding box center [179, 33] width 68 height 7
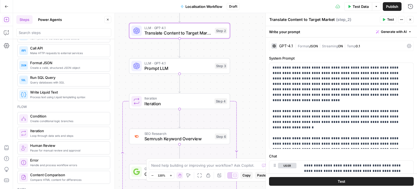
click at [190, 100] on span "Iteration" at bounding box center [178, 98] width 67 height 5
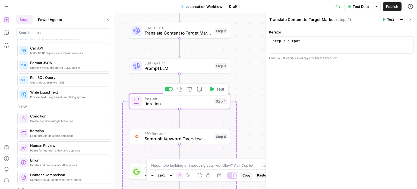
type textarea "Iteration"
click at [408, 19] on button "Close" at bounding box center [410, 19] width 7 height 7
click at [410, 7] on icon "button" at bounding box center [410, 6] width 5 height 5
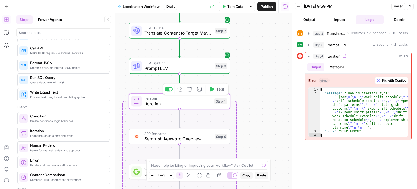
click at [205, 100] on span "Iteration" at bounding box center [178, 98] width 67 height 5
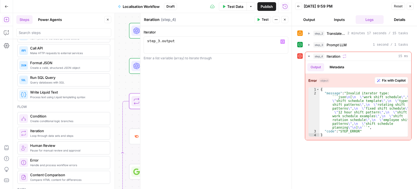
click at [284, 42] on icon "button" at bounding box center [282, 41] width 3 height 2
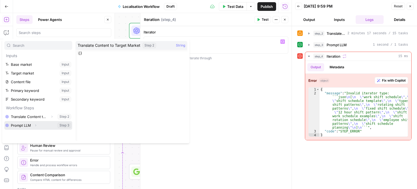
click at [37, 126] on icon "button" at bounding box center [35, 125] width 3 height 3
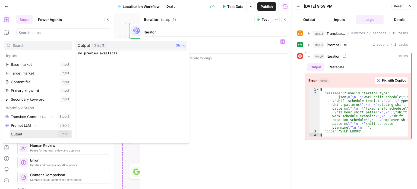
click at [39, 135] on button "Select variable Output" at bounding box center [41, 134] width 62 height 9
type textarea "**********"
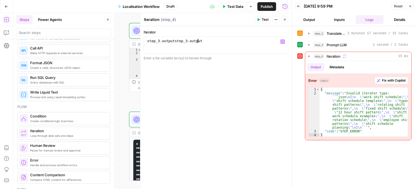
click at [267, 42] on div "step_3 . outputstep_3 . output" at bounding box center [216, 49] width 140 height 20
click at [285, 20] on icon "button" at bounding box center [284, 19] width 3 height 3
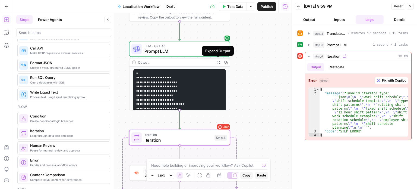
click at [218, 62] on icon "button" at bounding box center [218, 63] width 4 height 4
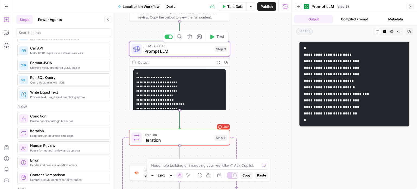
click at [193, 53] on span "Prompt LLM" at bounding box center [179, 51] width 68 height 7
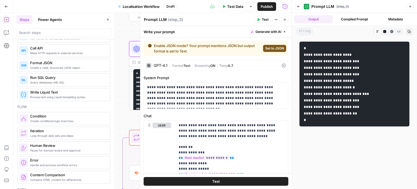
click at [186, 65] on span "Text" at bounding box center [187, 66] width 7 height 4
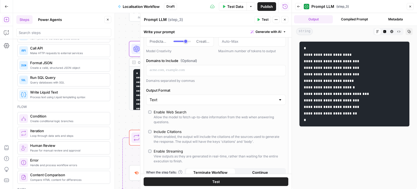
scroll to position [78, 0]
click at [172, 101] on input "Output Format" at bounding box center [213, 98] width 126 height 5
click at [165, 117] on span "JSON" at bounding box center [213, 119] width 124 height 5
type input "JSON"
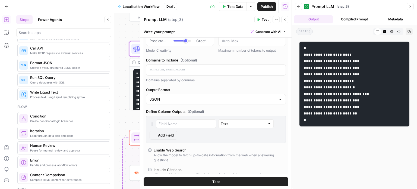
scroll to position [58, 0]
click at [198, 178] on button "Test" at bounding box center [216, 181] width 145 height 9
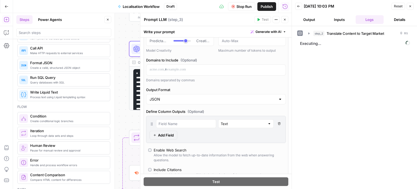
click at [409, 6] on icon "button" at bounding box center [410, 6] width 3 height 3
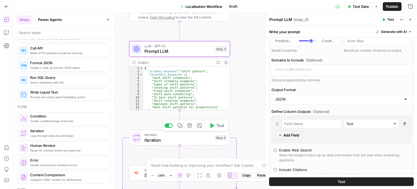
click at [206, 143] on div "Iteration Iteration Step 4 Copy step Delete step Add Note Test" at bounding box center [179, 138] width 101 height 16
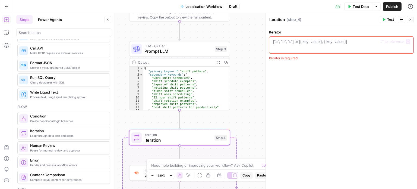
click at [408, 41] on icon "button" at bounding box center [408, 41] width 3 height 3
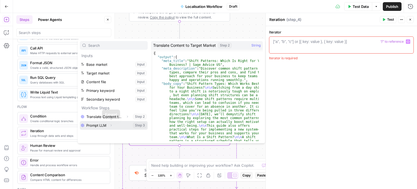
click at [111, 126] on icon "button" at bounding box center [110, 125] width 3 height 3
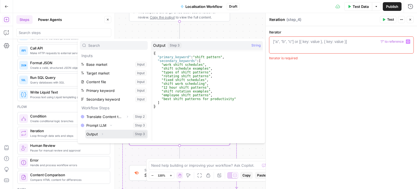
click at [103, 133] on icon "button" at bounding box center [102, 133] width 3 height 3
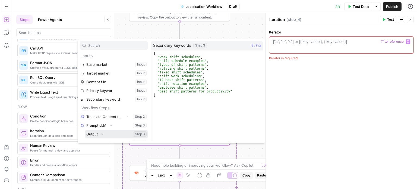
scroll to position [14, 0]
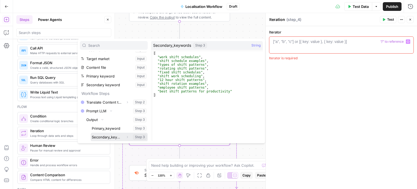
click at [114, 135] on button "Select variable Secondary_keywords" at bounding box center [119, 137] width 57 height 9
type textarea "**********"
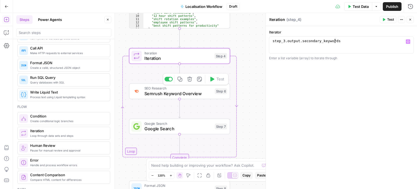
click at [202, 90] on span "Semrush Keyword Overview" at bounding box center [179, 93] width 68 height 7
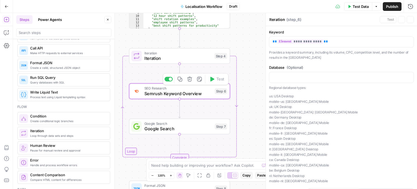
type textarea "Semrush Keyword Overview"
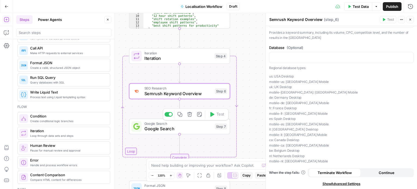
click at [194, 131] on span "Google Search" at bounding box center [179, 128] width 68 height 7
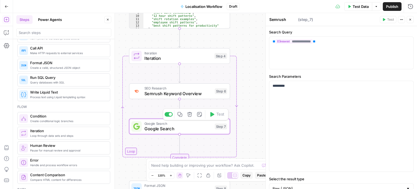
type textarea "Google Search"
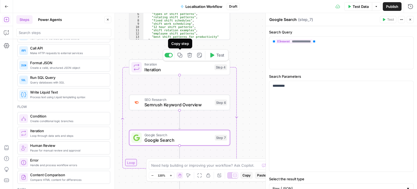
click at [180, 66] on span "Iteration" at bounding box center [178, 69] width 67 height 7
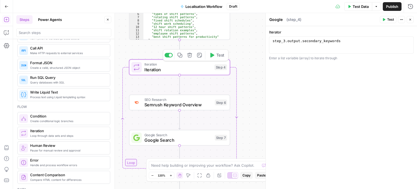
type textarea "Iteration"
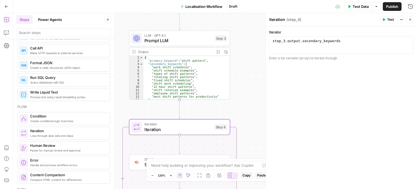
click at [194, 37] on span "Prompt LLM" at bounding box center [179, 40] width 68 height 7
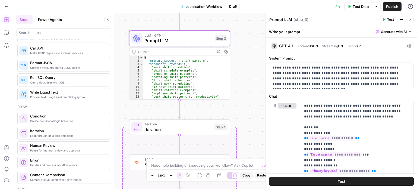
click at [286, 19] on textarea "Prompt LLM" at bounding box center [280, 19] width 23 height 5
click at [286, 20] on textarea "Prompt LLM" at bounding box center [280, 19] width 23 height 5
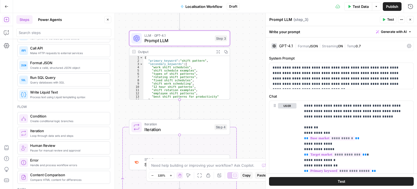
click at [286, 20] on textarea "Prompt LLM" at bounding box center [280, 19] width 23 height 5
type textarea "Identify secondary keywords"
click at [414, 19] on header "Identify secondary keywords Identify secondary keywords ( step_3 ) Test Actions…" at bounding box center [341, 19] width 151 height 13
click at [411, 19] on icon "button" at bounding box center [410, 19] width 3 height 3
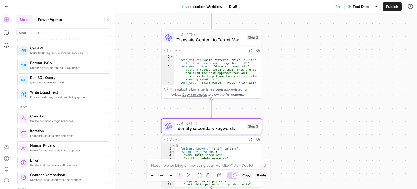
drag, startPoint x: 313, startPoint y: 64, endPoint x: 346, endPoint y: 157, distance: 98.6
click at [346, 157] on div "Workflow Input Settings Inputs LLM · GPT-4.1 Translate Content to Target Market…" at bounding box center [215, 101] width 404 height 176
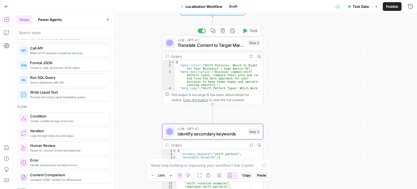
click at [218, 47] on span "Translate Content to Target Market" at bounding box center [212, 45] width 68 height 7
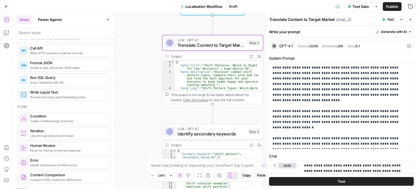
click at [228, 112] on div "Workflow Input Settings Inputs LLM · GPT-4.1 Translate Content to Target Market…" at bounding box center [215, 101] width 404 height 176
click at [410, 21] on icon "button" at bounding box center [410, 19] width 3 height 3
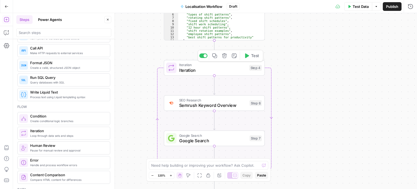
click at [241, 70] on span "Iteration" at bounding box center [212, 70] width 67 height 7
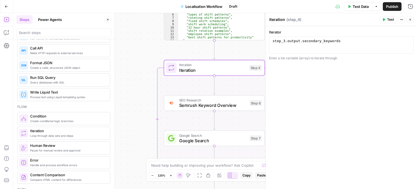
click at [232, 103] on span "Semrush Keyword Overview" at bounding box center [213, 105] width 68 height 7
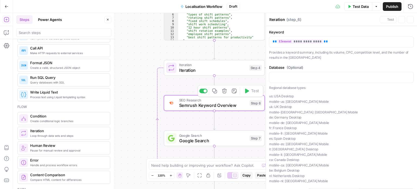
type textarea "Semrush Keyword Overview"
click at [311, 80] on div at bounding box center [341, 77] width 144 height 11
click at [242, 136] on span "Google Search" at bounding box center [213, 135] width 68 height 5
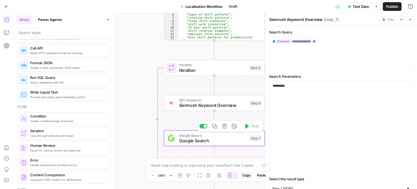
type textarea "Google Search"
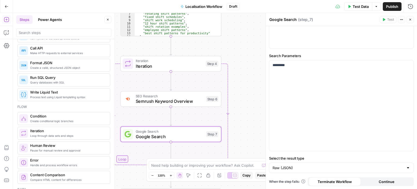
drag, startPoint x: 137, startPoint y: 143, endPoint x: 94, endPoint y: 139, distance: 43.7
click at [94, 139] on body "September Cohort New Home Browse Insights Opportunities Your Data Recent Grids …" at bounding box center [208, 94] width 417 height 189
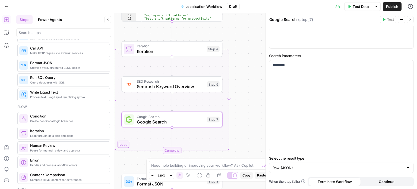
drag, startPoint x: 238, startPoint y: 129, endPoint x: 239, endPoint y: 119, distance: 9.9
click at [239, 119] on div "Workflow Input Settings Inputs LLM · GPT-4.1 Translate Content to Target Market…" at bounding box center [215, 101] width 404 height 176
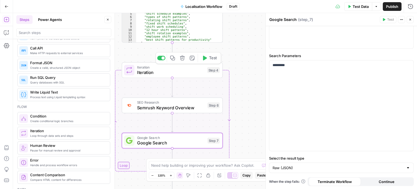
click at [207, 60] on icon "button" at bounding box center [204, 57] width 5 height 5
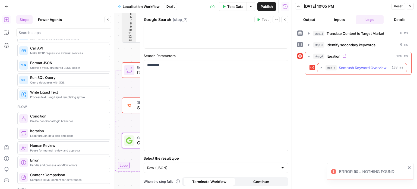
click at [322, 67] on icon "button" at bounding box center [321, 67] width 4 height 4
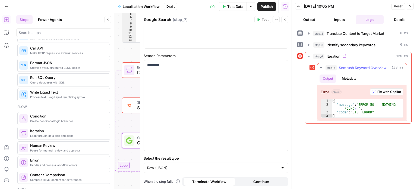
click at [378, 90] on span "Fix with Copilot" at bounding box center [390, 91] width 24 height 5
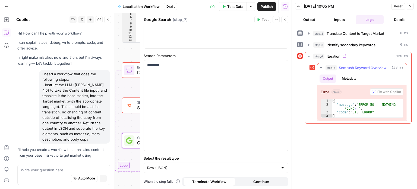
scroll to position [266, 0]
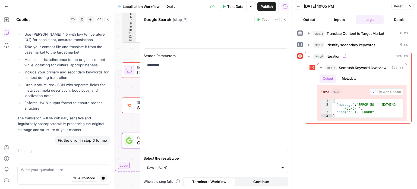
click at [286, 19] on icon "button" at bounding box center [284, 19] width 3 height 3
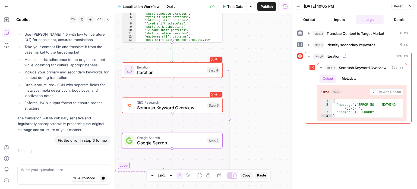
click at [177, 109] on span "Semrush Keyword Overview" at bounding box center [171, 107] width 68 height 7
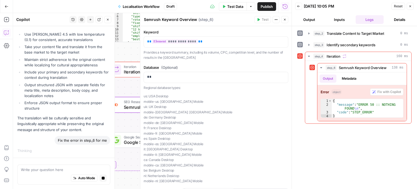
drag, startPoint x: 129, startPoint y: 57, endPoint x: 116, endPoint y: 57, distance: 13.1
click at [116, 57] on body "September Cohort New Home Browse Insights Opportunities Your Data Recent Grids …" at bounding box center [208, 94] width 417 height 189
click at [413, 8] on button "Close" at bounding box center [410, 6] width 7 height 7
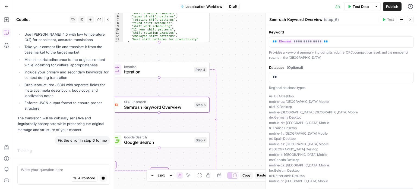
click at [175, 108] on span "Semrush Keyword Overview" at bounding box center [158, 107] width 68 height 7
click at [407, 40] on icon "button" at bounding box center [408, 41] width 3 height 3
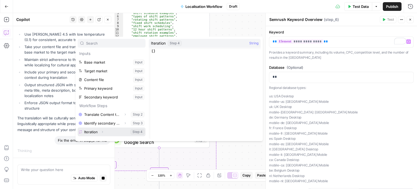
click at [104, 132] on button "Expand" at bounding box center [102, 131] width 7 height 7
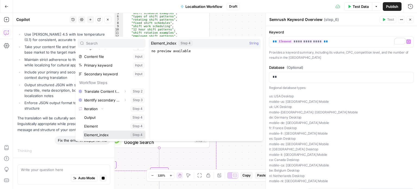
click at [102, 134] on button "Select variable Element_index" at bounding box center [114, 134] width 62 height 9
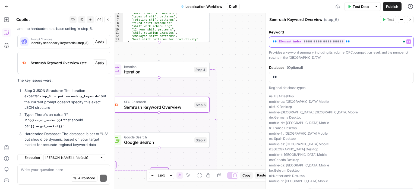
scroll to position [473, 0]
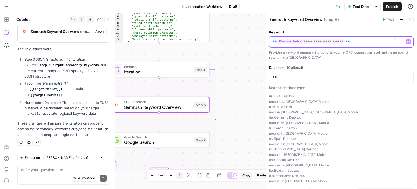
click at [317, 46] on div "**********" at bounding box center [341, 42] width 144 height 11
click at [177, 74] on span "Iteration" at bounding box center [157, 71] width 67 height 7
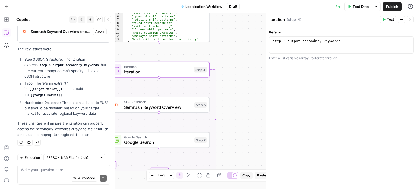
click at [196, 56] on div "Workflow Input Settings Inputs LLM · GPT-4.1 Translate Content to Target Market…" at bounding box center [215, 101] width 404 height 176
click at [183, 69] on span "Iteration" at bounding box center [157, 71] width 67 height 7
click at [199, 60] on span "Test" at bounding box center [200, 58] width 8 height 6
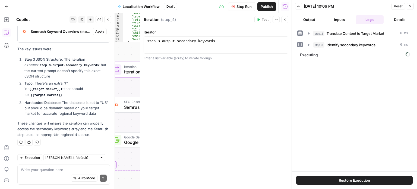
scroll to position [473, 0]
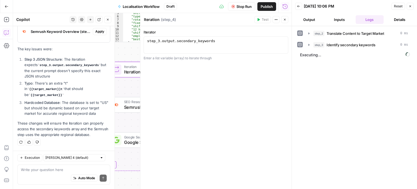
click at [245, 76] on body "September Cohort New Home Browse Insights Opportunities Your Data Recent Grids …" at bounding box center [208, 94] width 417 height 189
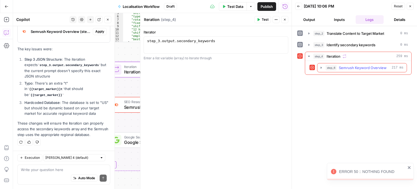
click at [322, 71] on button "step_6 Semrush Keyword Overview 217 ms" at bounding box center [362, 67] width 89 height 9
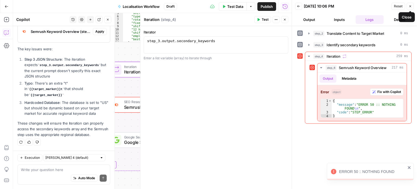
click at [408, 6] on button "Close" at bounding box center [410, 6] width 7 height 7
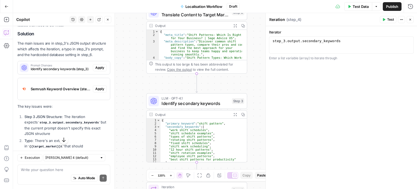
scroll to position [416, 0]
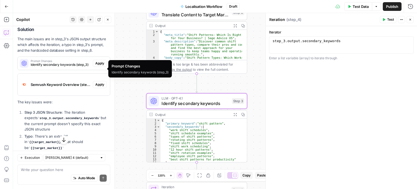
click at [65, 67] on span "Identify secondary keywords (step_3)" at bounding box center [61, 64] width 60 height 5
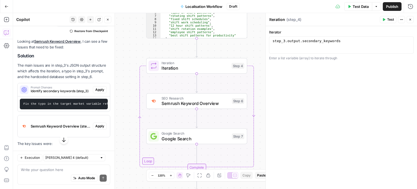
scroll to position [390, 0]
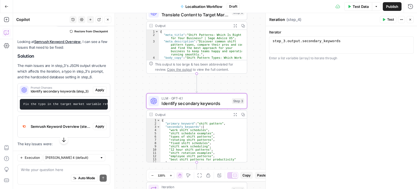
click at [101, 93] on button "Apply" at bounding box center [100, 89] width 14 height 7
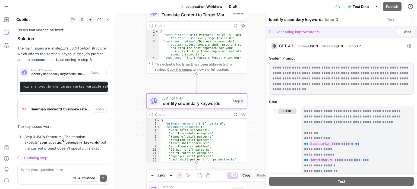
scroll to position [381, 0]
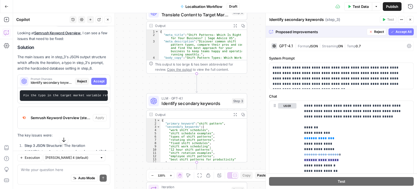
click at [396, 32] on span "Accept All" at bounding box center [404, 31] width 16 height 5
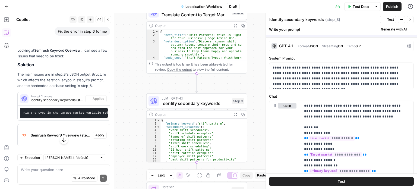
scroll to position [390, 0]
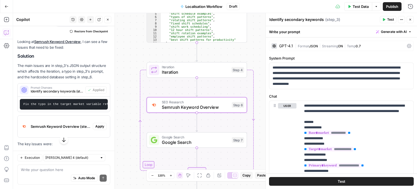
click at [96, 129] on span "Apply" at bounding box center [99, 126] width 9 height 5
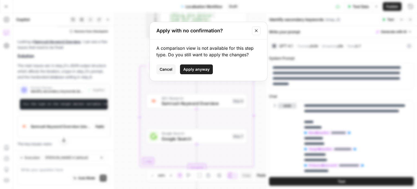
click at [196, 68] on span "Apply anyway" at bounding box center [196, 69] width 26 height 5
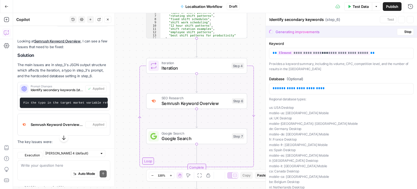
type textarea "Semrush Keyword Overview"
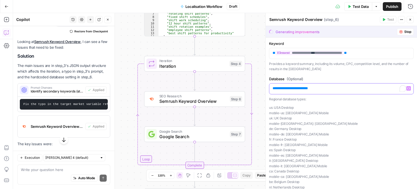
click at [304, 91] on div "**********" at bounding box center [341, 88] width 144 height 11
click at [341, 106] on p "us: USA Desktop mobile-us: USA Mobile uk: UK Desktop mobile-uk: UK Mobile de: G…" at bounding box center [341, 150] width 145 height 90
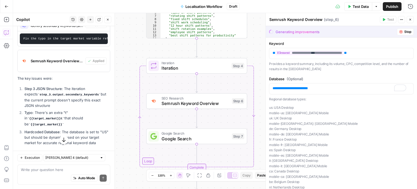
scroll to position [492, 0]
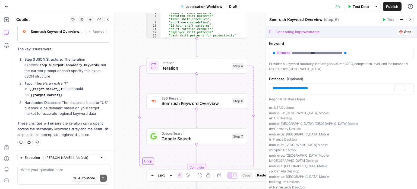
click at [337, 63] on p "Provides a keyword summary, including its volume, CPC, competition level, and t…" at bounding box center [341, 66] width 145 height 11
click at [404, 30] on span "Stop" at bounding box center [407, 31] width 7 height 5
click at [404, 32] on span "Stop" at bounding box center [407, 31] width 7 height 5
click at [378, 53] on p "**********" at bounding box center [340, 52] width 134 height 5
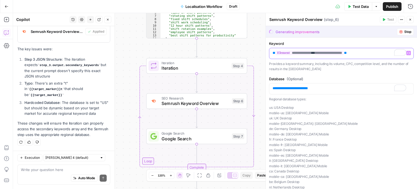
click at [378, 56] on div "**********" at bounding box center [341, 53] width 144 height 11
click at [318, 54] on p "**********" at bounding box center [340, 52] width 134 height 5
click at [232, 58] on button "Test" at bounding box center [234, 53] width 20 height 8
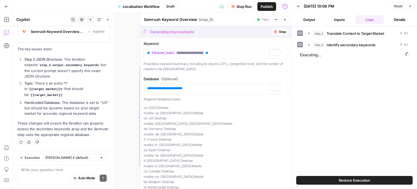
scroll to position [492, 0]
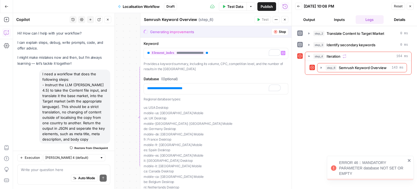
scroll to position [473, 0]
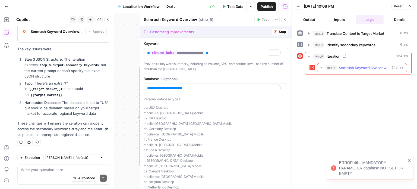
click at [321, 68] on icon "button" at bounding box center [321, 67] width 4 height 4
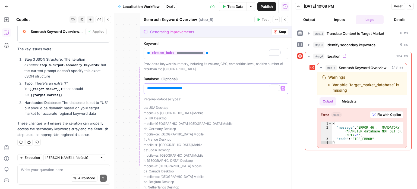
click at [224, 90] on p "**********" at bounding box center [216, 88] width 138 height 5
click at [285, 19] on icon "button" at bounding box center [284, 19] width 3 height 3
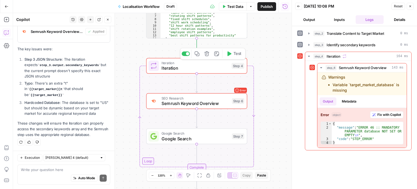
click at [221, 65] on span "Iteration" at bounding box center [195, 68] width 67 height 7
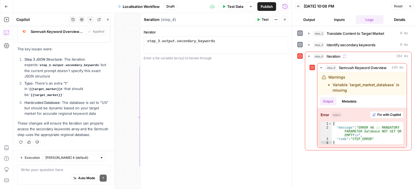
click at [285, 19] on icon "button" at bounding box center [284, 19] width 3 height 3
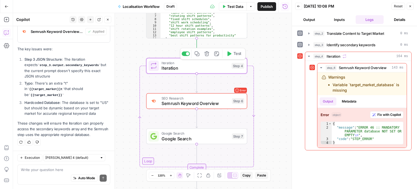
click at [238, 54] on span "Test" at bounding box center [238, 54] width 8 height 6
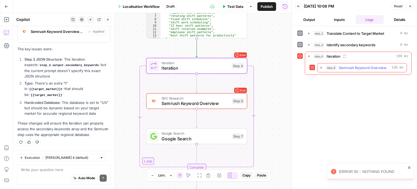
click at [322, 67] on icon "button" at bounding box center [321, 67] width 4 height 4
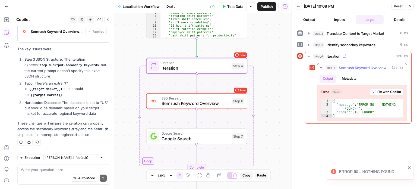
click at [378, 92] on span "Fix with Copilot" at bounding box center [390, 91] width 24 height 5
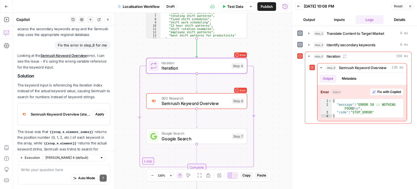
scroll to position [604, 0]
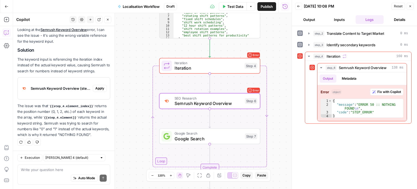
click at [95, 86] on span "Apply" at bounding box center [99, 88] width 9 height 5
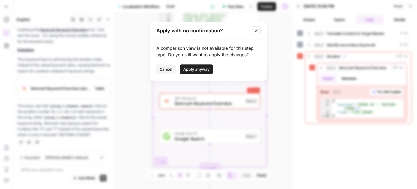
click at [202, 71] on span "Apply anyway" at bounding box center [196, 69] width 26 height 5
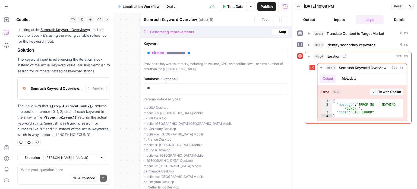
scroll to position [613, 0]
click at [410, 7] on icon "button" at bounding box center [410, 6] width 3 height 3
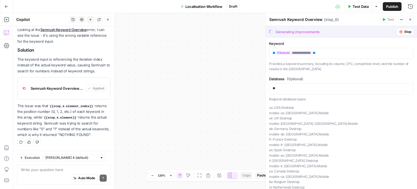
drag, startPoint x: 234, startPoint y: 115, endPoint x: 188, endPoint y: 202, distance: 98.1
click at [188, 189] on html "September Cohort New Home Browse Insights Opportunities Your Data Recent Grids …" at bounding box center [208, 94] width 417 height 189
click at [411, 19] on icon "button" at bounding box center [410, 19] width 3 height 3
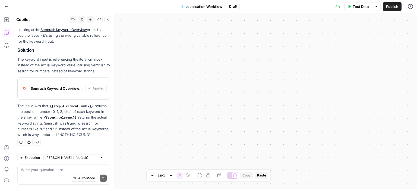
drag, startPoint x: 279, startPoint y: 62, endPoint x: 343, endPoint y: 202, distance: 153.1
click at [343, 189] on html "September Cohort New Home Browse Insights Opportunities Your Data Recent Grids …" at bounding box center [208, 94] width 417 height 189
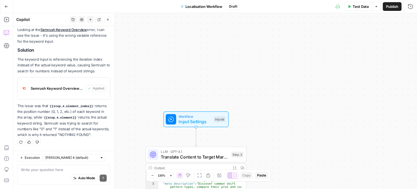
drag, startPoint x: 208, startPoint y: 111, endPoint x: 363, endPoint y: 61, distance: 163.7
click at [363, 61] on div "Workflow Input Settings Inputs LLM · GPT-4.1 Translate Content to Target Market…" at bounding box center [215, 101] width 404 height 176
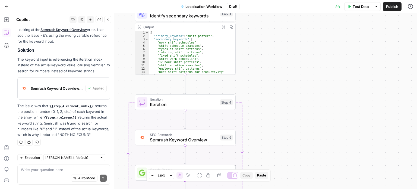
drag, startPoint x: 313, startPoint y: 120, endPoint x: 306, endPoint y: -19, distance: 139.8
click at [306, 0] on html "September Cohort New Home Browse Insights Opportunities Your Data Recent Grids …" at bounding box center [208, 94] width 417 height 189
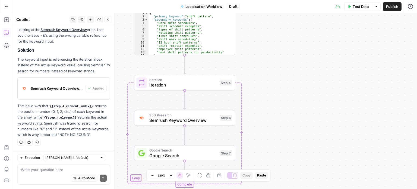
drag, startPoint x: 280, startPoint y: 62, endPoint x: 280, endPoint y: 36, distance: 26.1
click at [280, 36] on div "Workflow Input Settings Inputs LLM · GPT-4.1 Translate Content to Target Market…" at bounding box center [215, 101] width 404 height 176
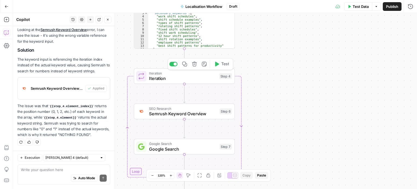
click at [225, 66] on span "Test" at bounding box center [225, 64] width 8 height 6
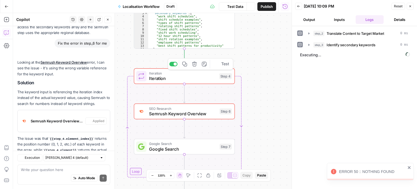
scroll to position [613, 0]
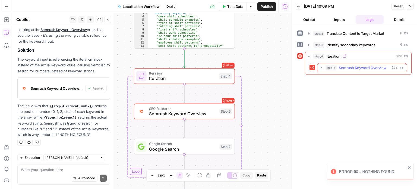
click at [321, 69] on icon "button" at bounding box center [321, 67] width 4 height 4
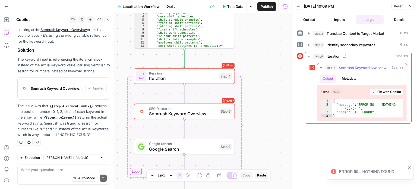
click at [384, 91] on span "Fix with Copilot" at bounding box center [390, 91] width 24 height 5
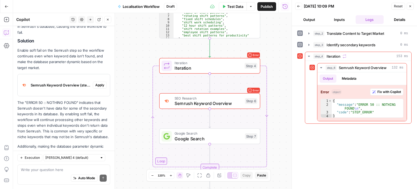
scroll to position [788, 0]
